Goal: Task Accomplishment & Management: Complete application form

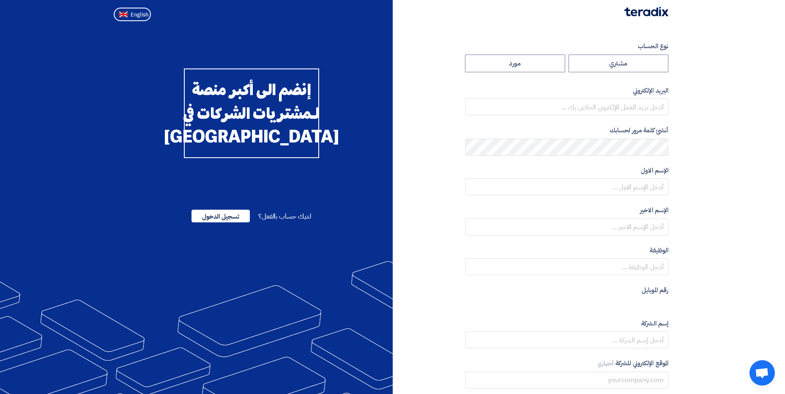
radio input "true"
type input "[PERSON_NAME][EMAIL_ADDRESS][DOMAIN_NAME]"
type input "مجموعة مصر للأسمنت"
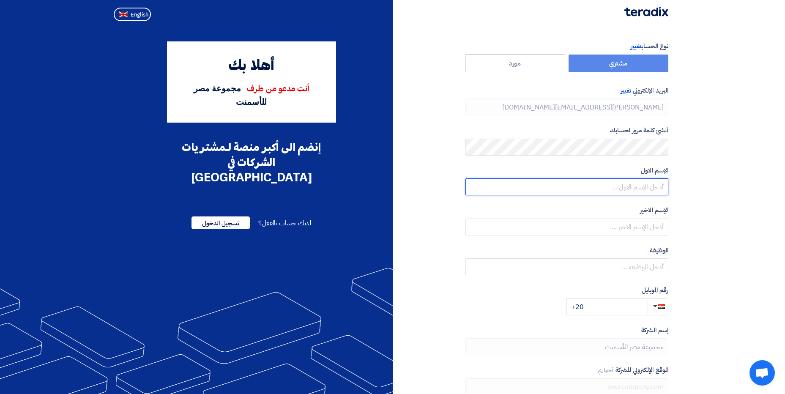
click at [623, 187] on input "text" at bounding box center [567, 186] width 203 height 17
type input "[PERSON_NAME]"
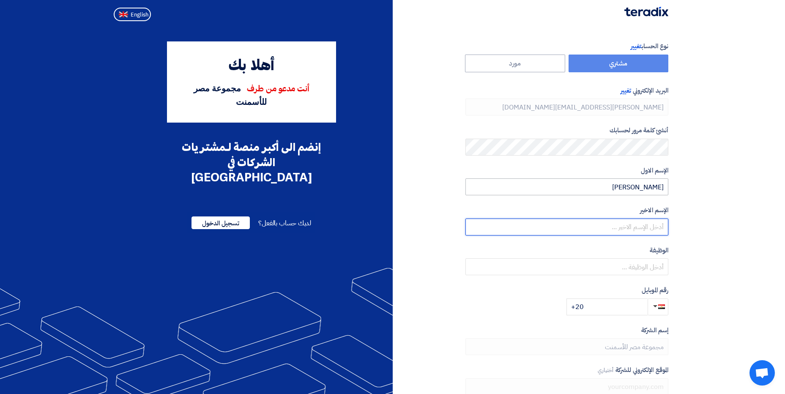
type input "Bakry"
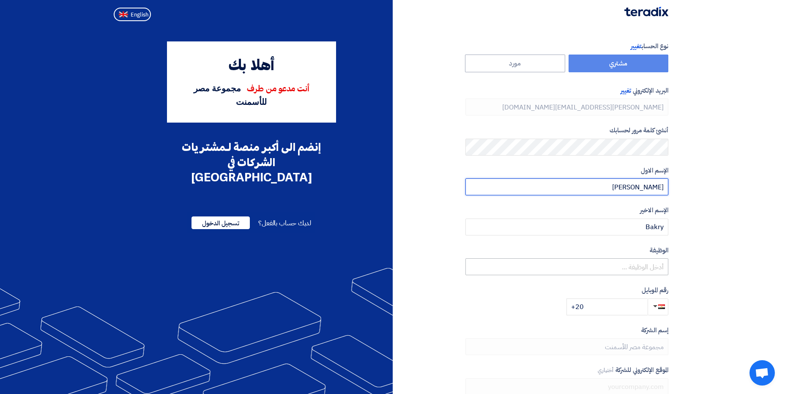
type input "[PERSON_NAME]"
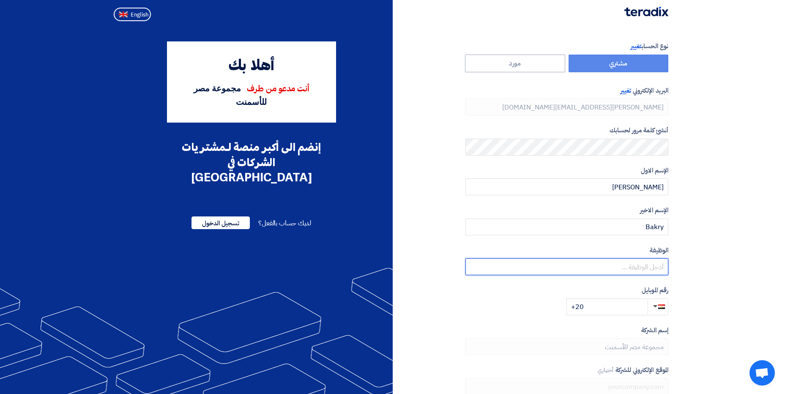
click at [633, 268] on input "text" at bounding box center [567, 266] width 203 height 17
type input "Procurement Section Head"
click at [640, 309] on input "+20" at bounding box center [607, 307] width 81 height 17
type input "[PHONE_NUMBER]"
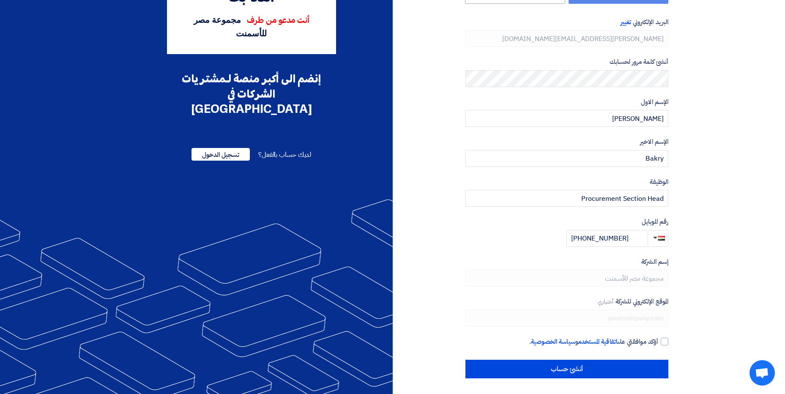
scroll to position [70, 0]
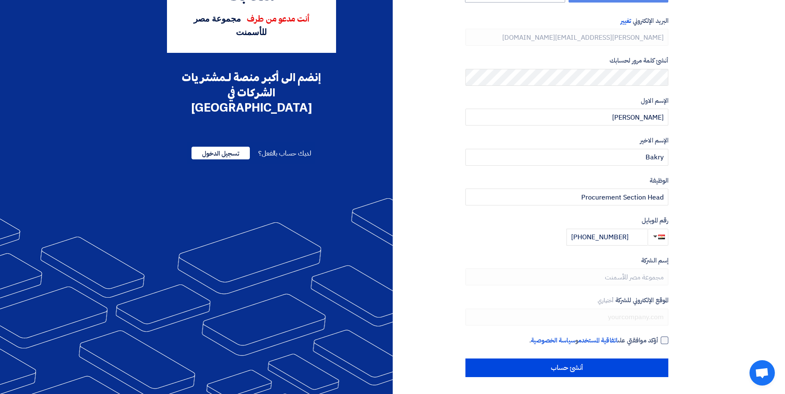
click at [664, 343] on div at bounding box center [665, 341] width 8 height 8
click at [659, 343] on input "أؤكد موافقتي على اتفاقية المستخدم و سياسة الخصوصية ." at bounding box center [557, 344] width 203 height 17
checkbox input "true"
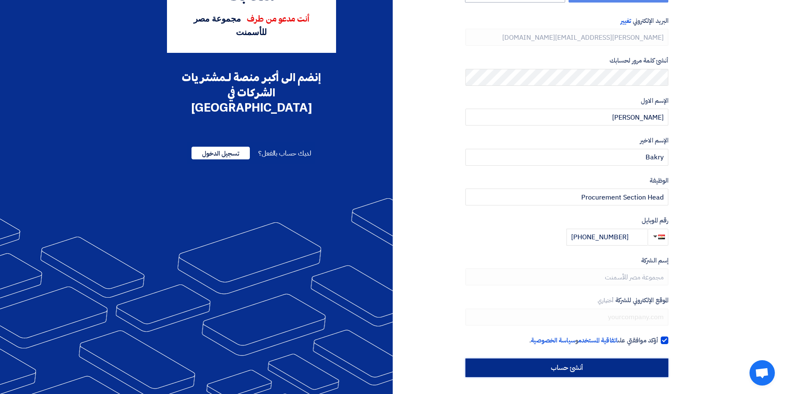
click at [602, 368] on input "أنشئ حساب" at bounding box center [567, 368] width 203 height 19
